Goal: Information Seeking & Learning: Learn about a topic

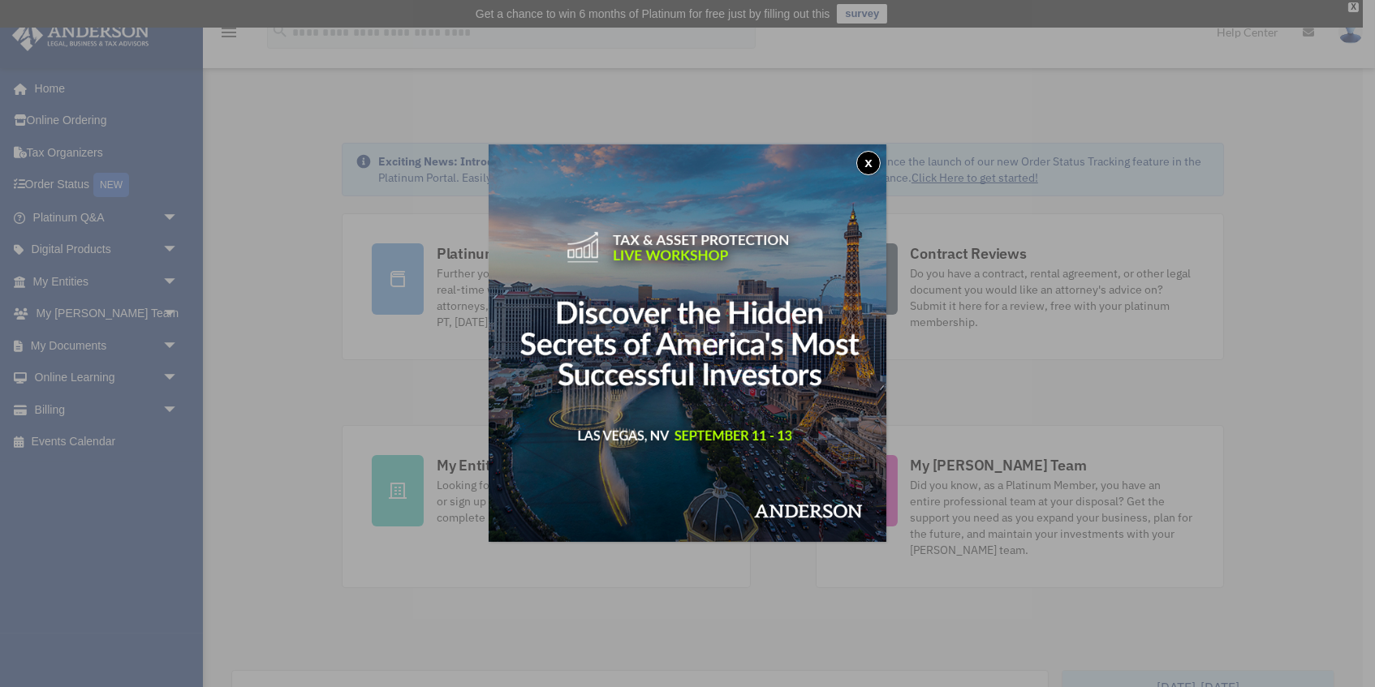
click at [864, 165] on button "x" at bounding box center [868, 163] width 24 height 24
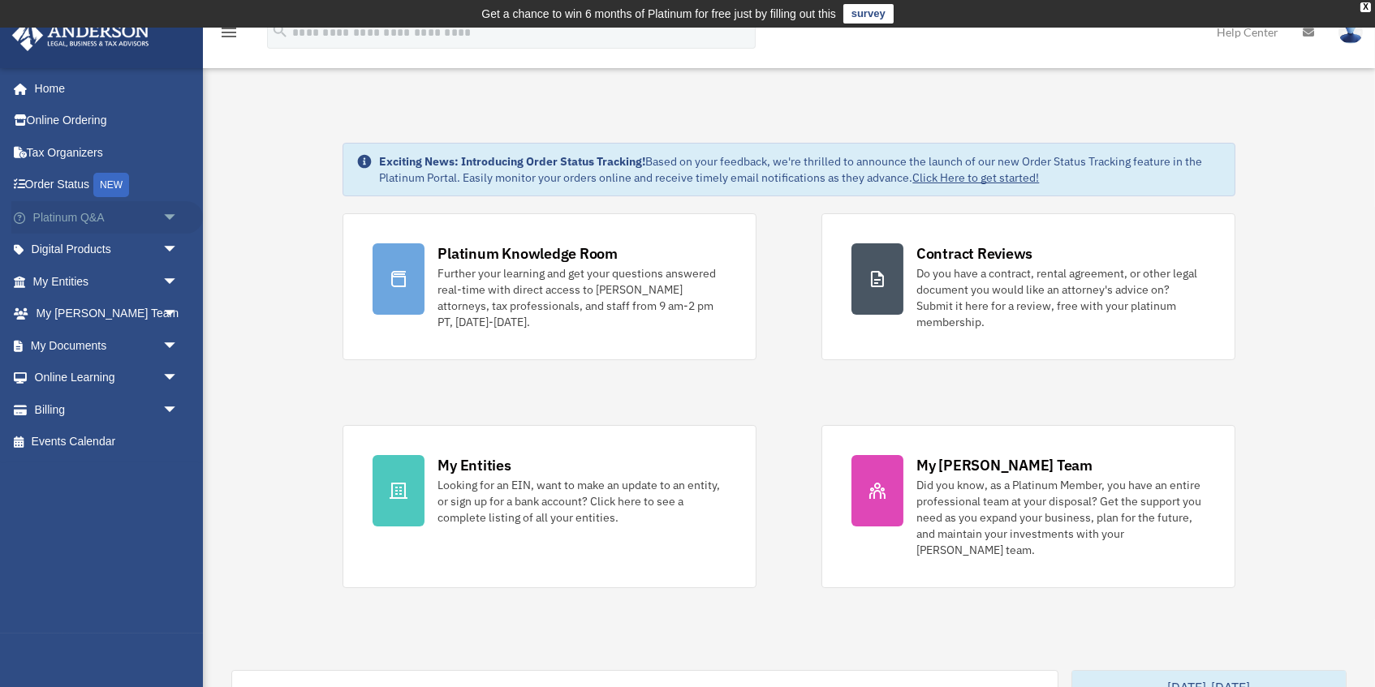
click at [123, 220] on link "Platinum Q&A arrow_drop_down" at bounding box center [107, 217] width 192 height 32
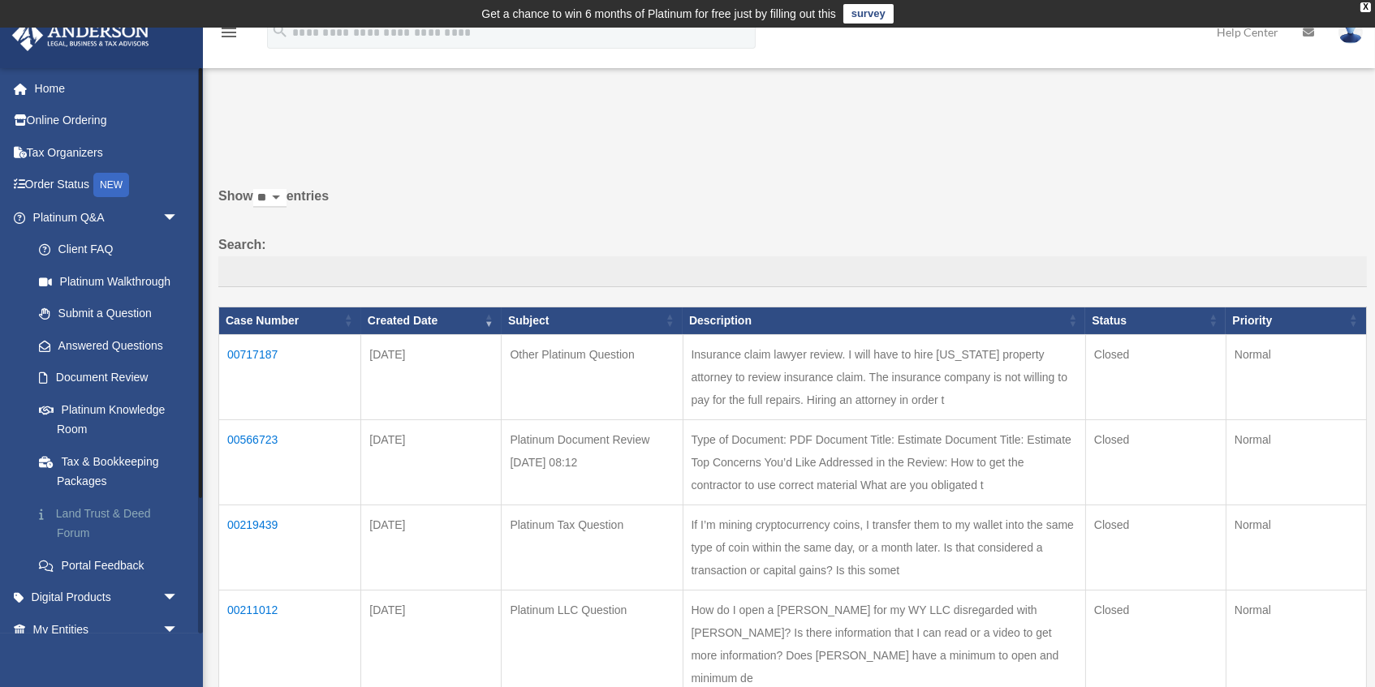
click at [101, 513] on link "Land Trust & Deed Forum" at bounding box center [113, 523] width 180 height 52
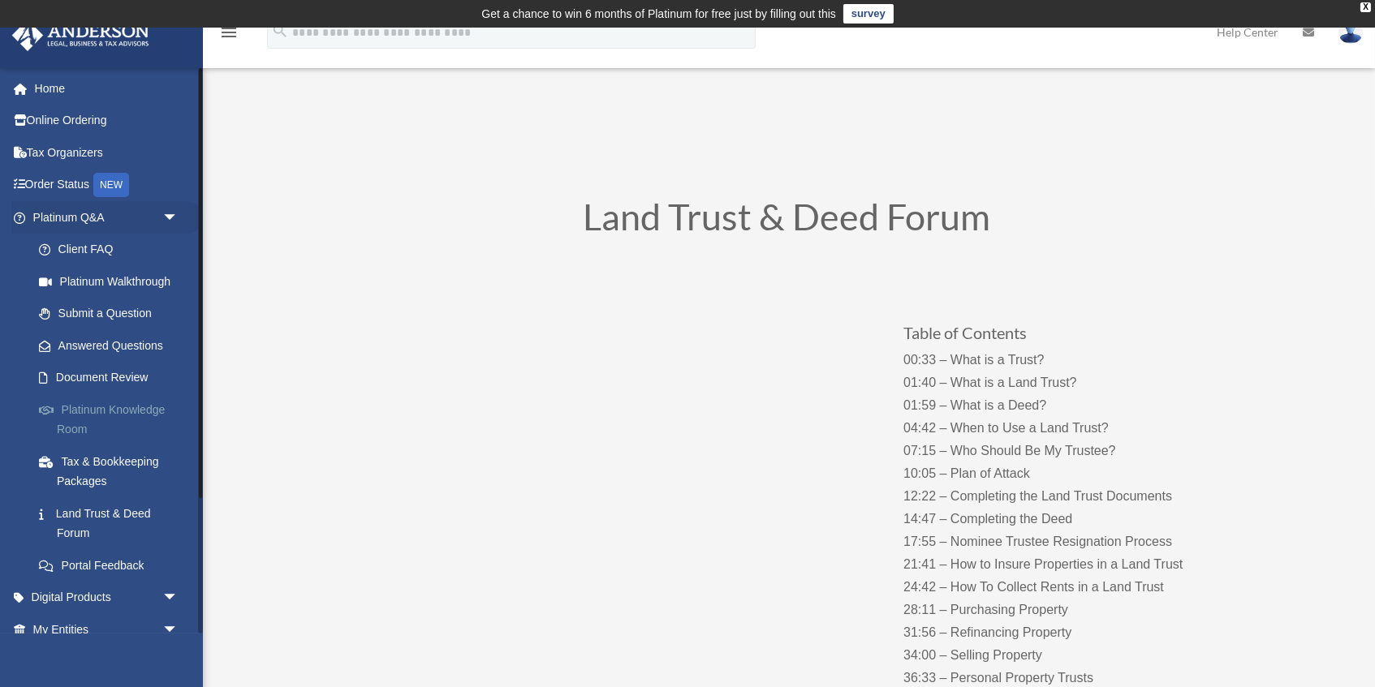
click at [144, 413] on link "Platinum Knowledge Room" at bounding box center [113, 420] width 180 height 52
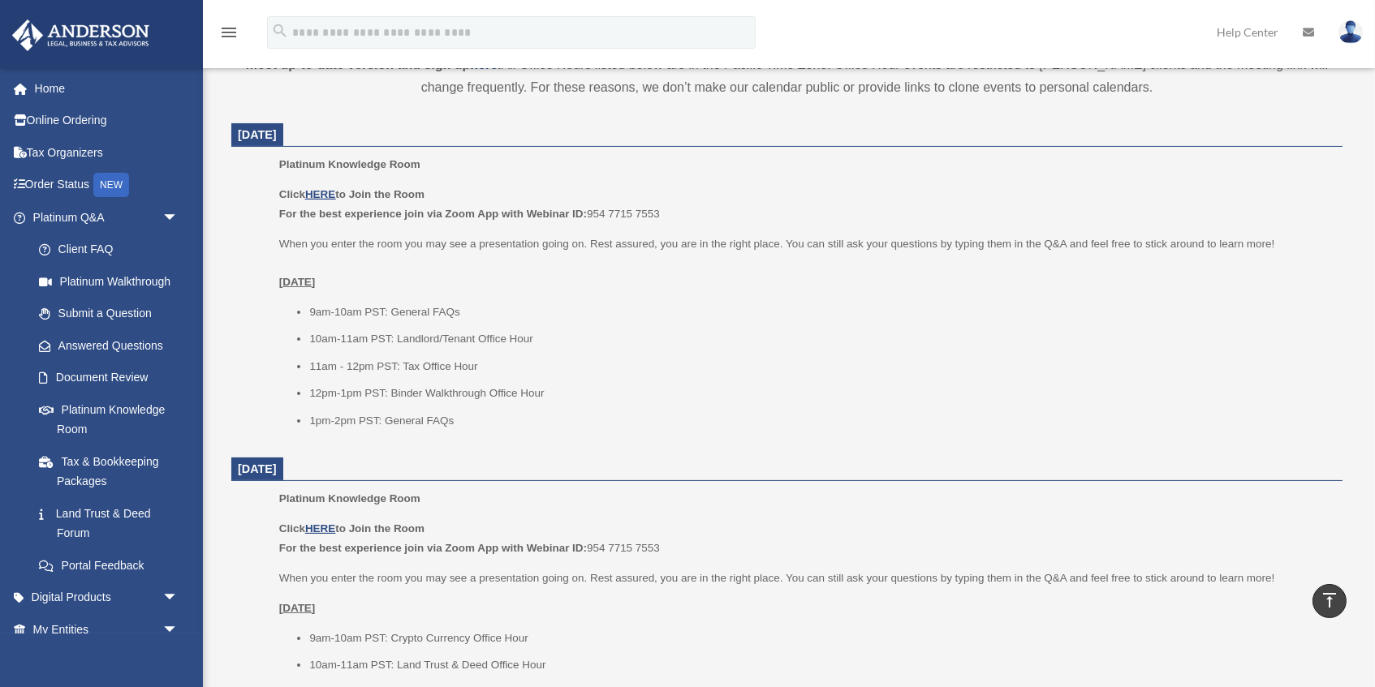
scroll to position [618, 0]
click at [328, 196] on u "HERE" at bounding box center [320, 194] width 30 height 12
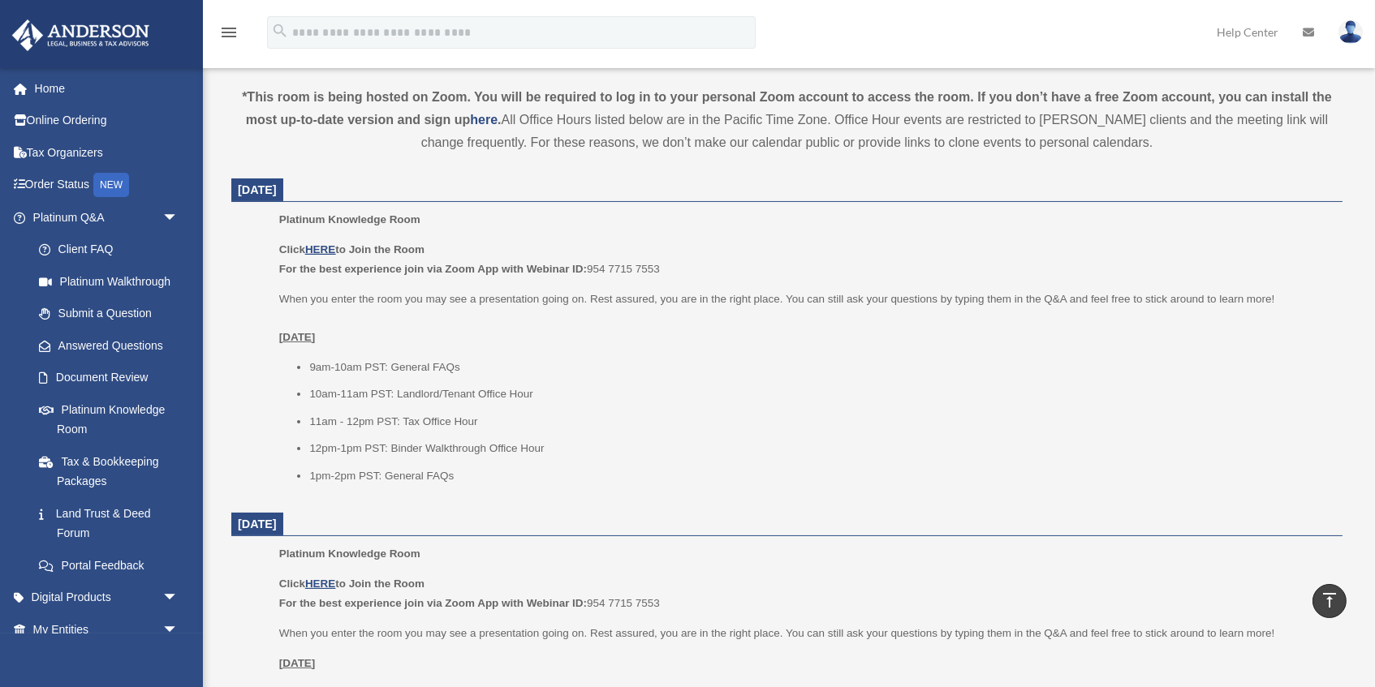
scroll to position [559, 0]
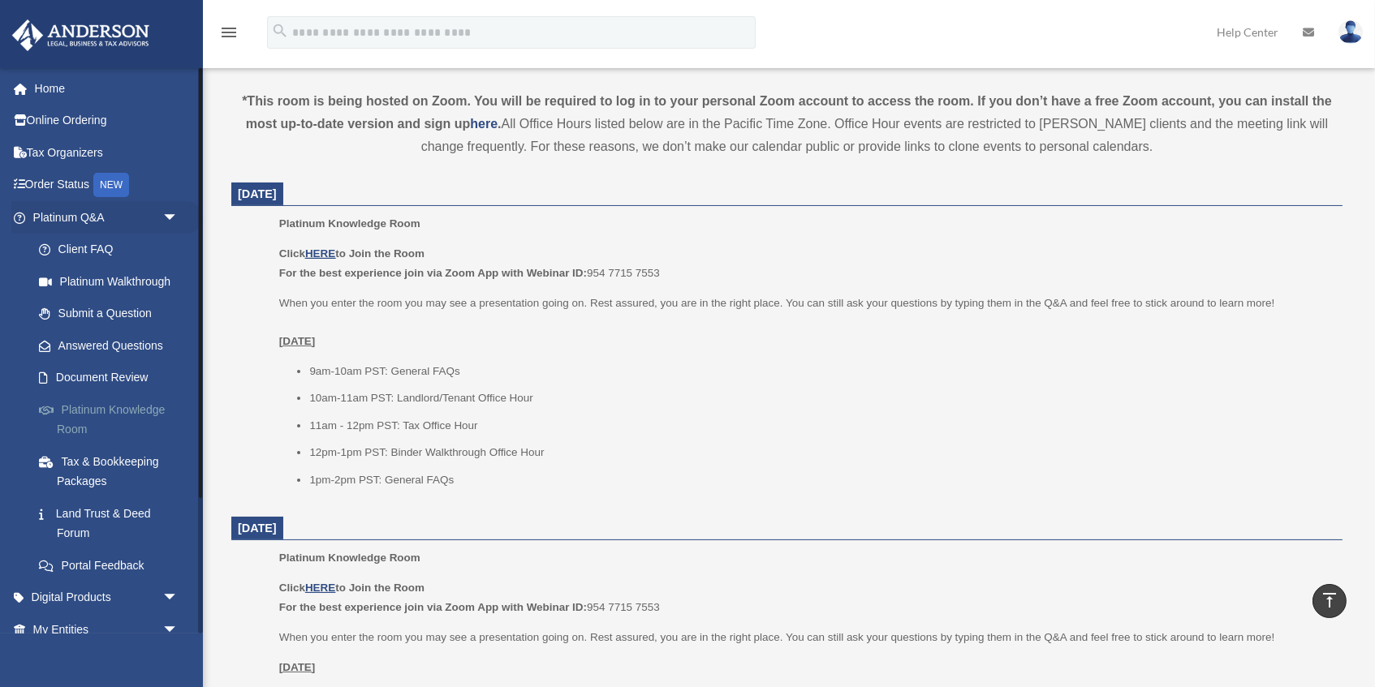
click at [129, 407] on link "Platinum Knowledge Room" at bounding box center [113, 420] width 180 height 52
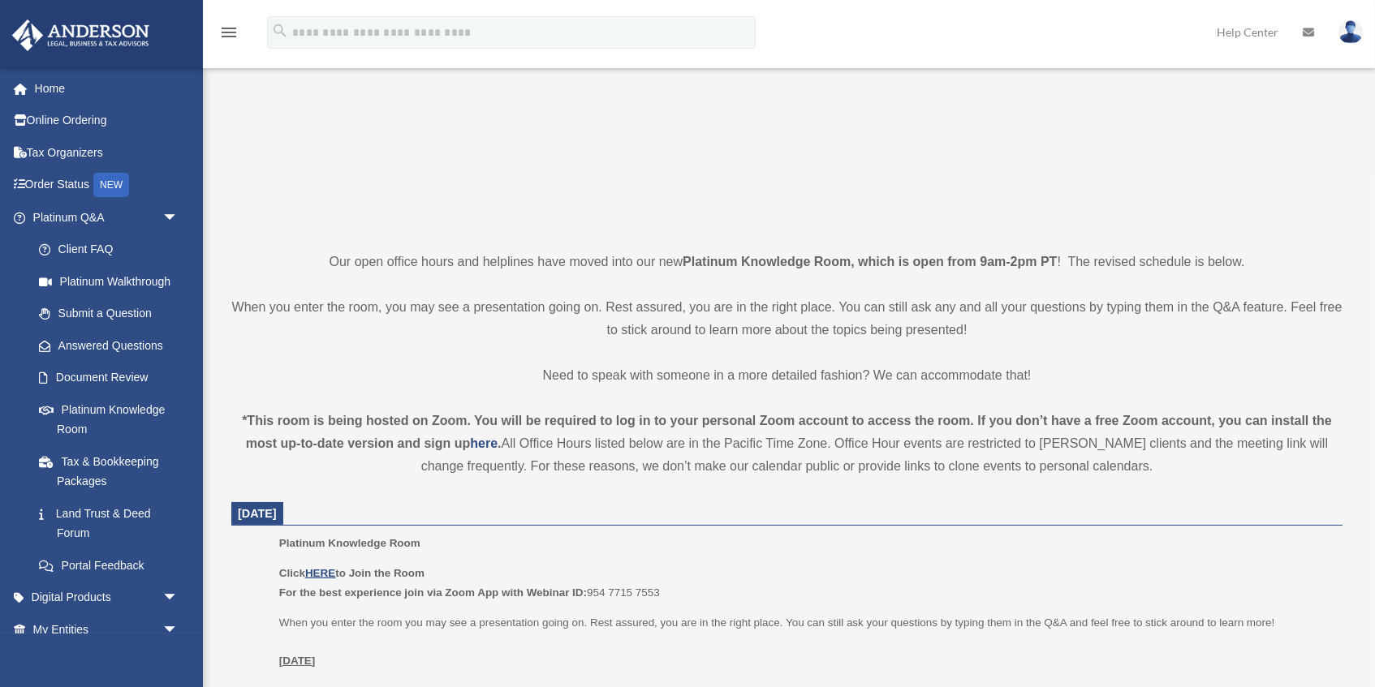
scroll to position [241, 0]
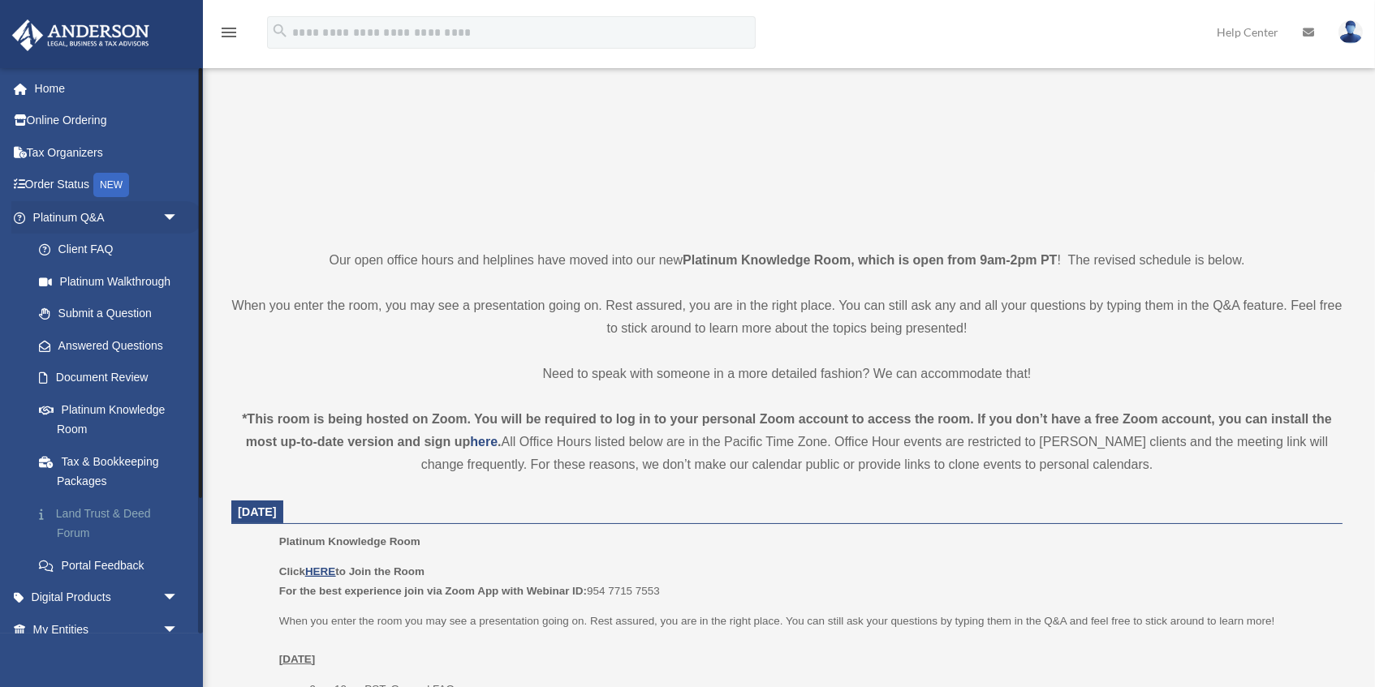
click at [107, 513] on link "Land Trust & Deed Forum" at bounding box center [113, 523] width 180 height 52
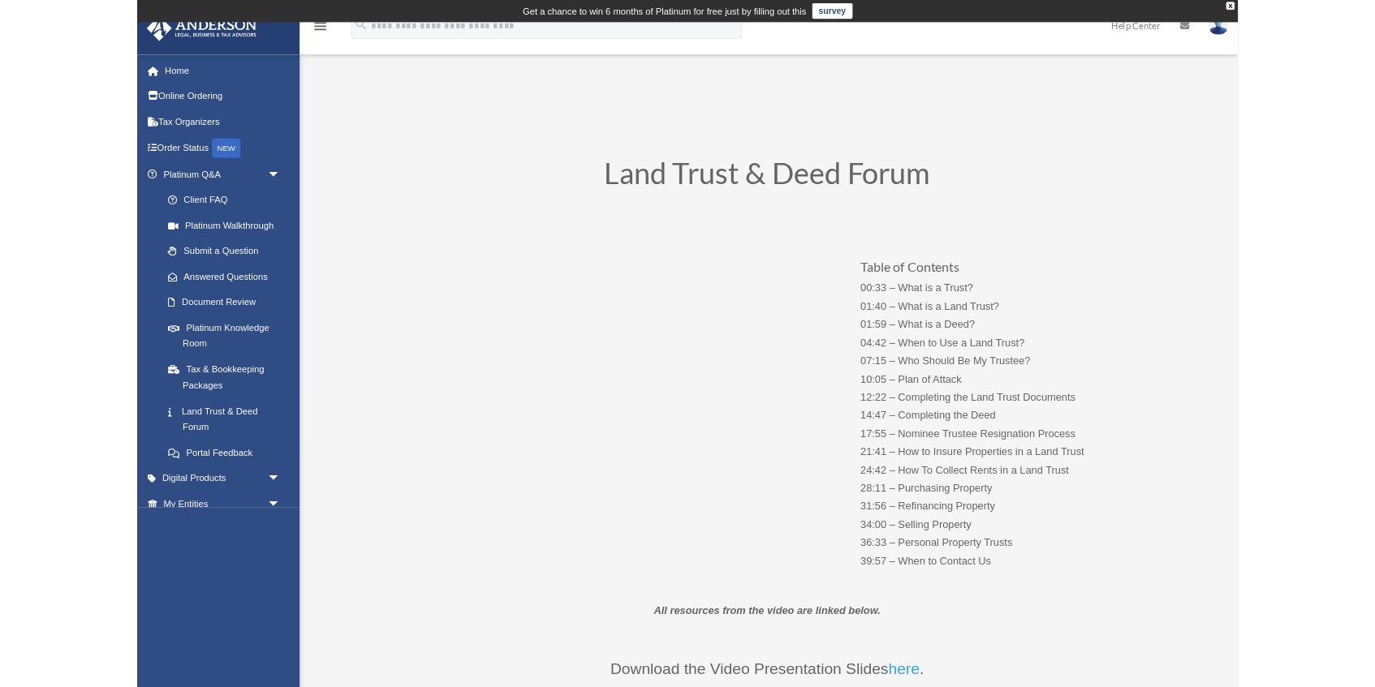
scroll to position [209, 0]
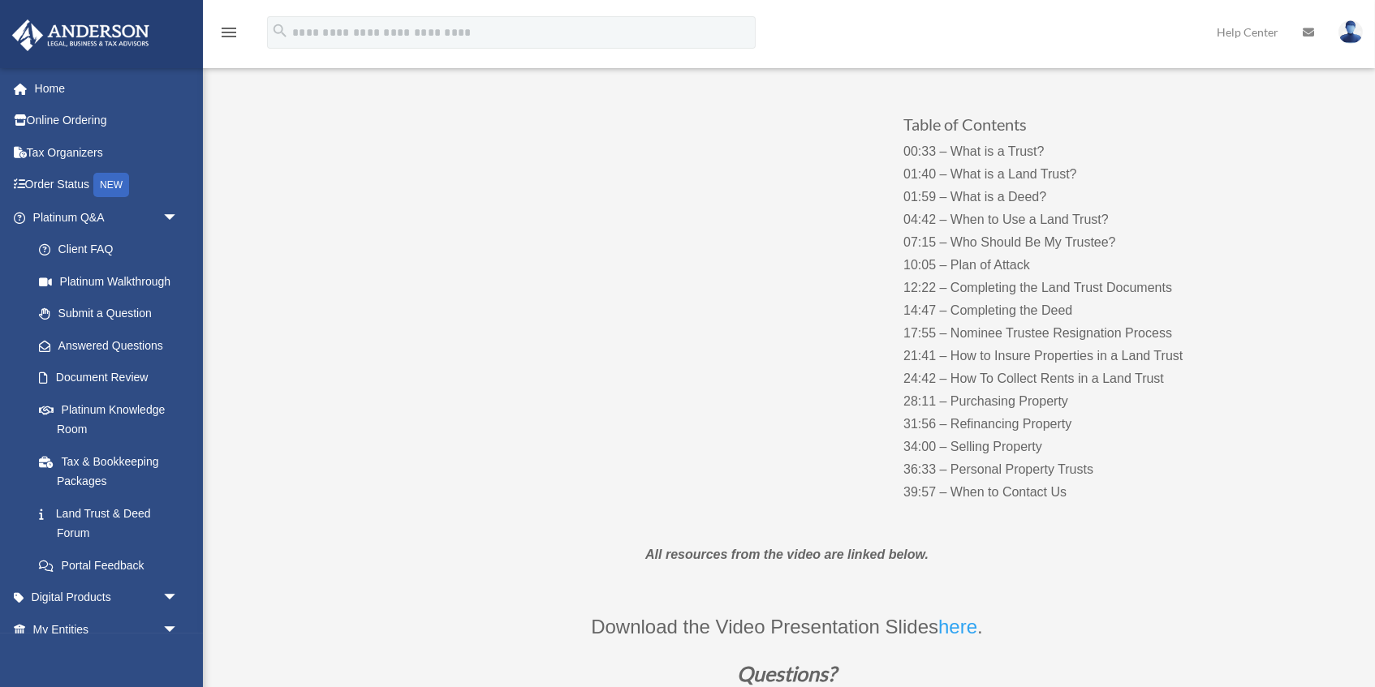
click at [961, 630] on link "here" at bounding box center [957, 631] width 39 height 30
click at [583, 436] on div "Table of Contents 00:33 – What is a Trust? 01:40 – What is a Land Trust? 01:59 …" at bounding box center [787, 292] width 877 height 469
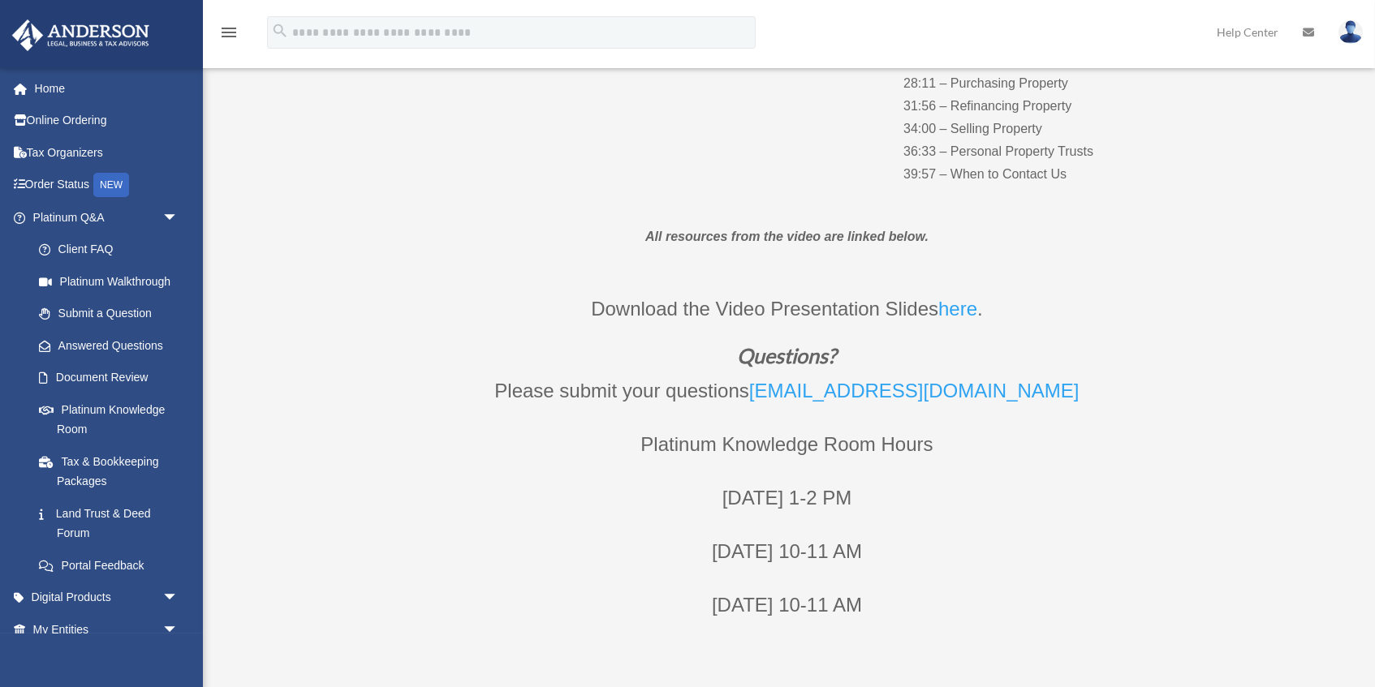
scroll to position [0, 0]
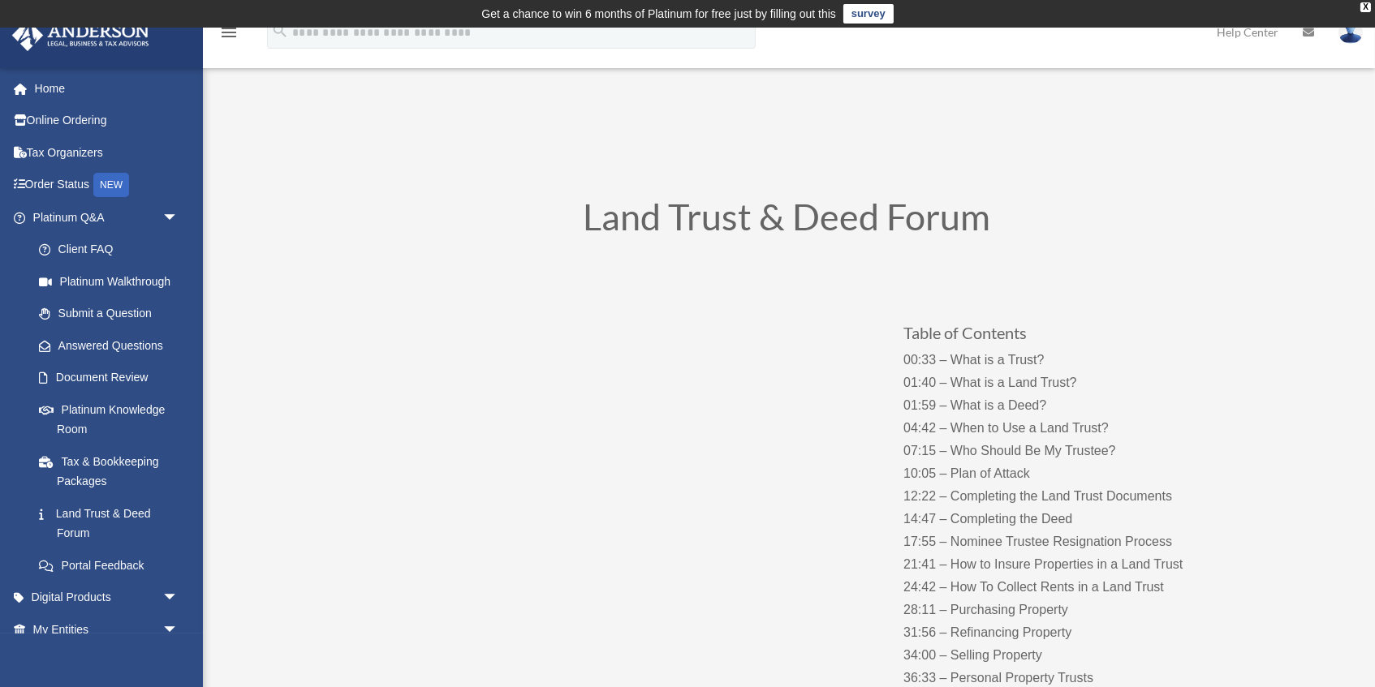
click at [1360, 9] on div "X" at bounding box center [1365, 7] width 11 height 10
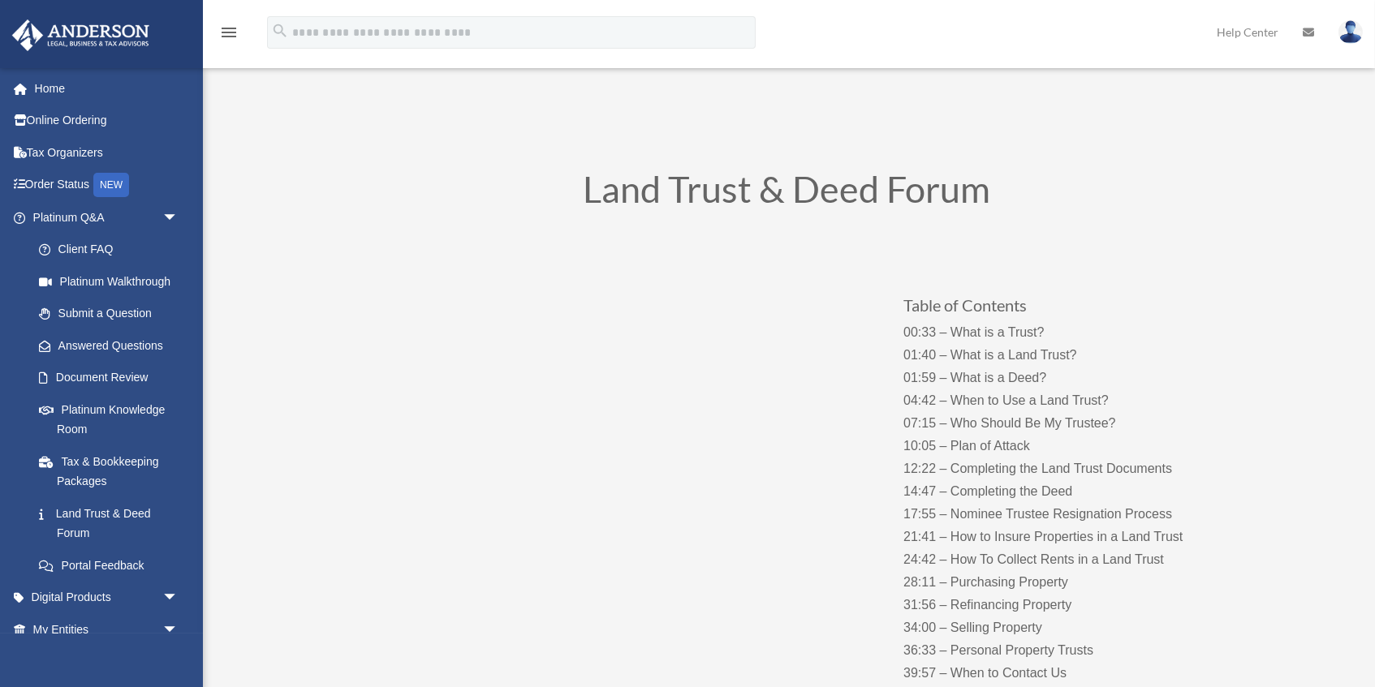
click at [1213, 149] on div "Land Trust & Deed Forum" at bounding box center [787, 194] width 877 height 90
click at [225, 37] on icon "menu" at bounding box center [228, 32] width 19 height 19
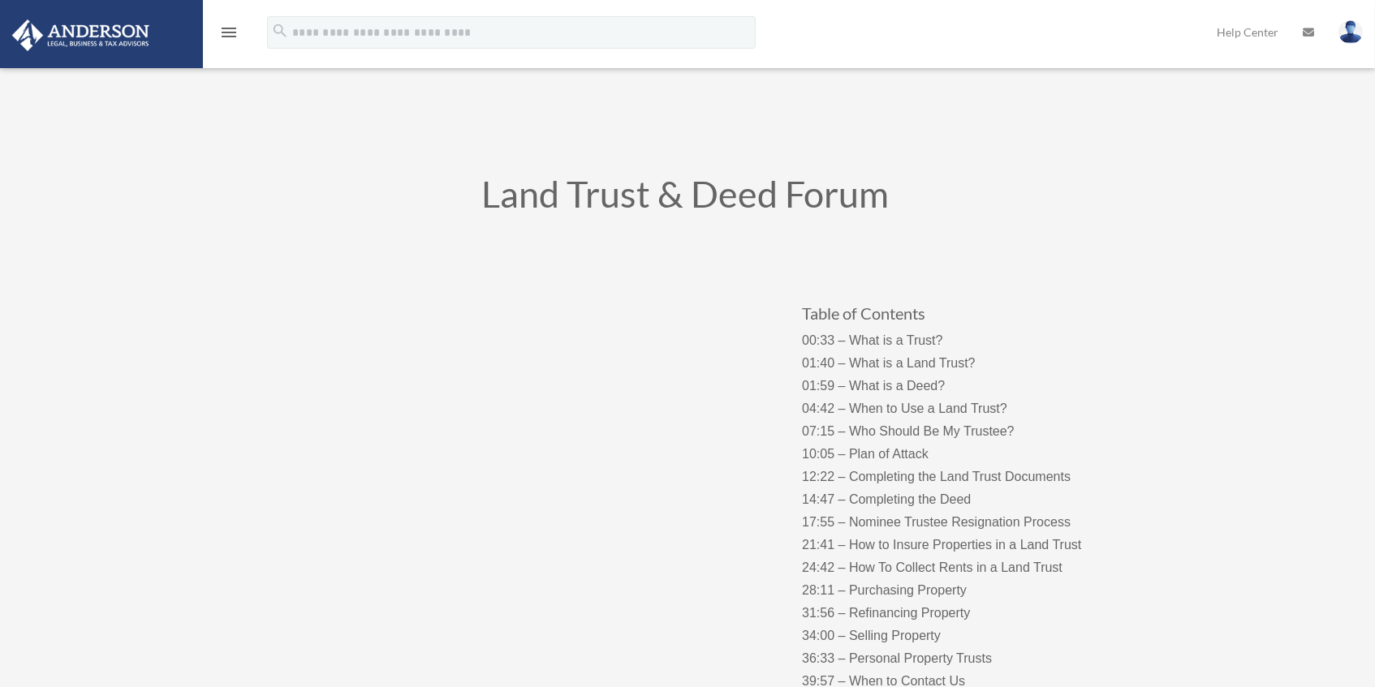
click at [225, 37] on icon "menu" at bounding box center [228, 32] width 19 height 19
